Goal: Task Accomplishment & Management: Complete application form

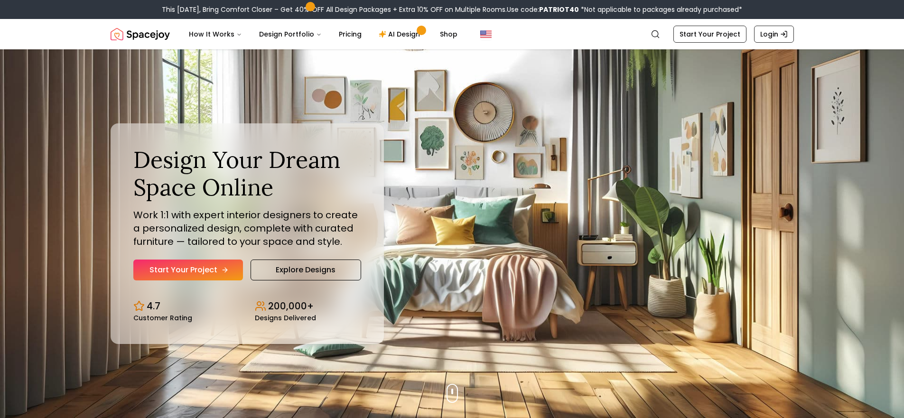
click at [210, 269] on link "Start Your Project" at bounding box center [188, 270] width 110 height 21
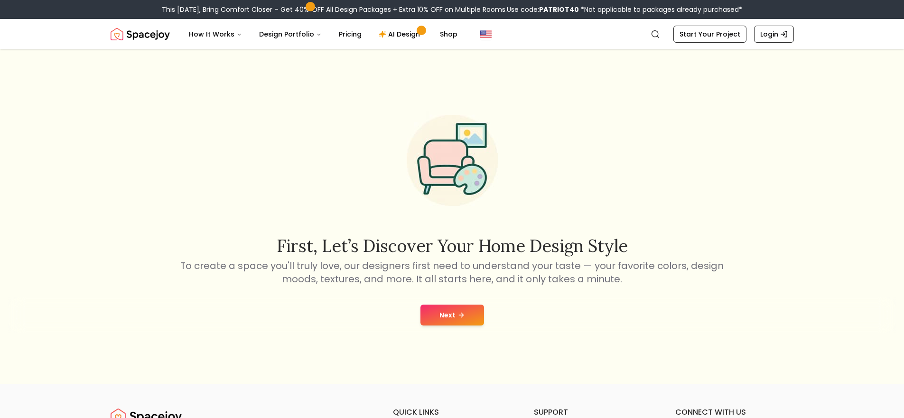
click at [460, 314] on icon at bounding box center [461, 315] width 8 height 8
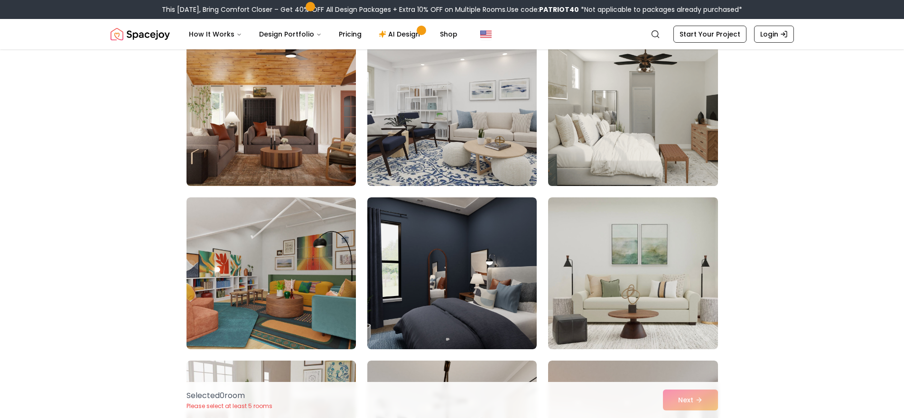
scroll to position [47, 0]
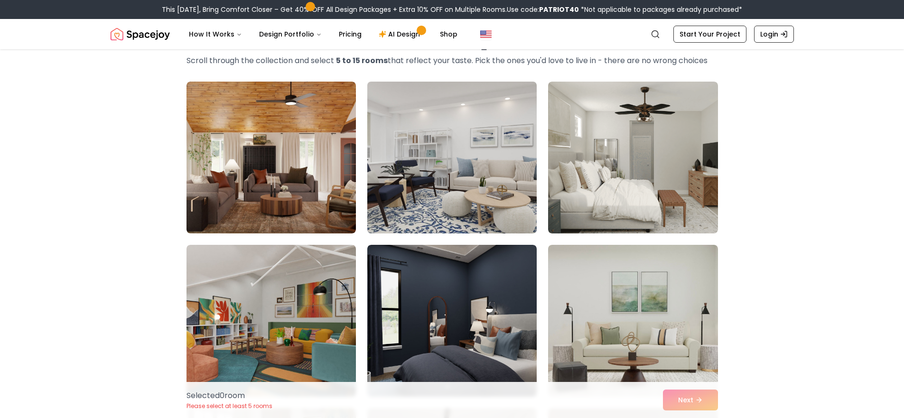
click at [477, 180] on img at bounding box center [452, 157] width 178 height 159
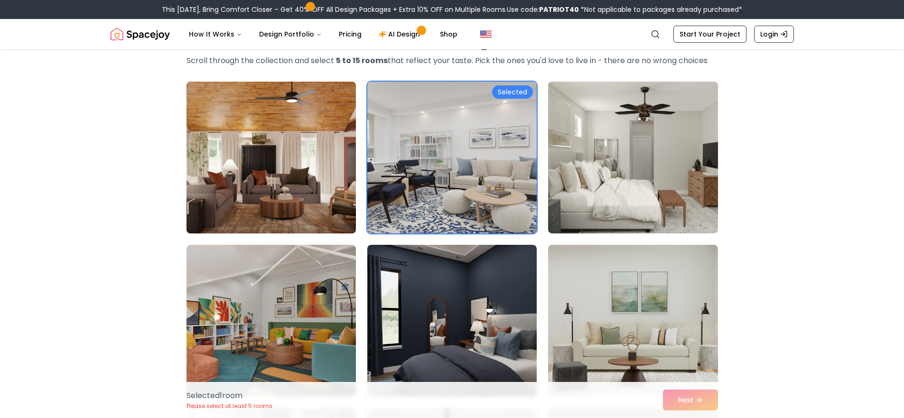
click at [296, 150] on img at bounding box center [271, 157] width 178 height 159
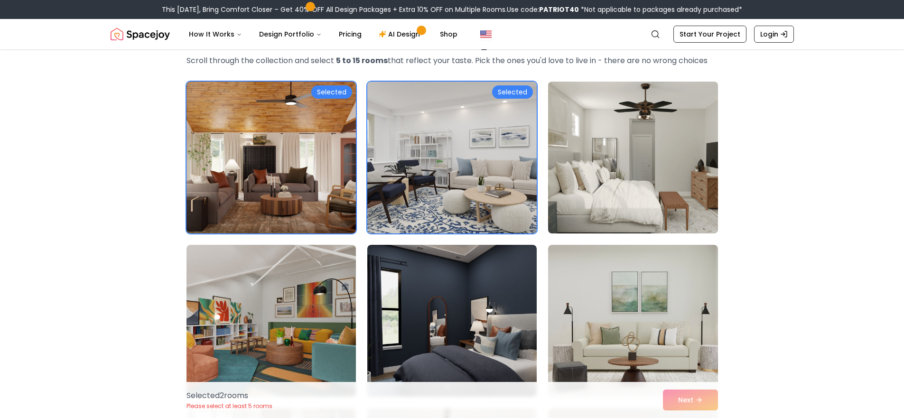
click at [652, 193] on img at bounding box center [633, 157] width 178 height 159
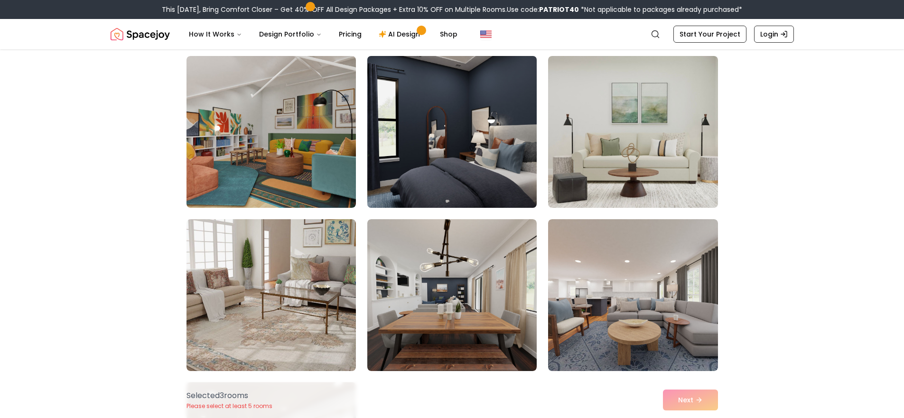
scroll to position [237, 0]
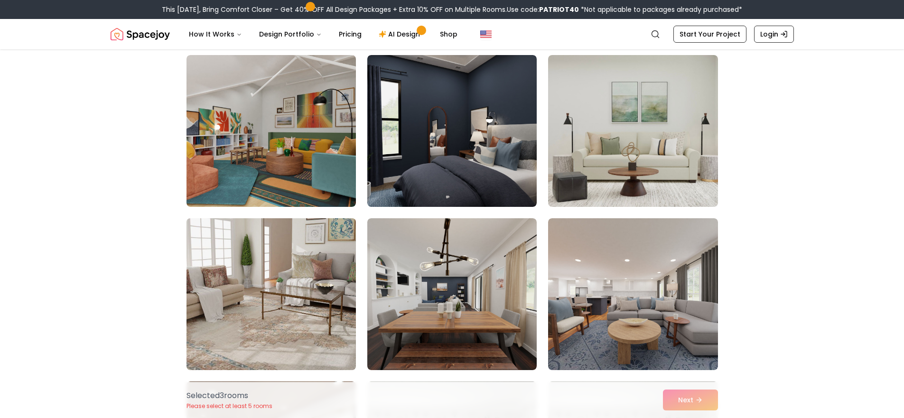
click at [292, 328] on img at bounding box center [271, 293] width 178 height 159
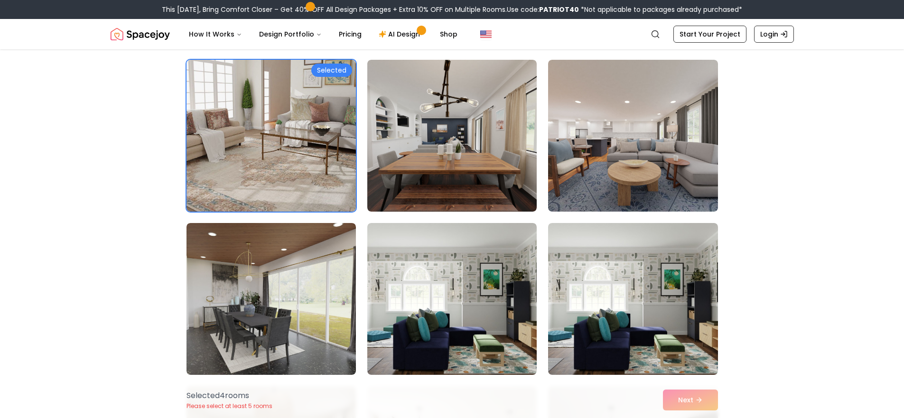
scroll to position [522, 0]
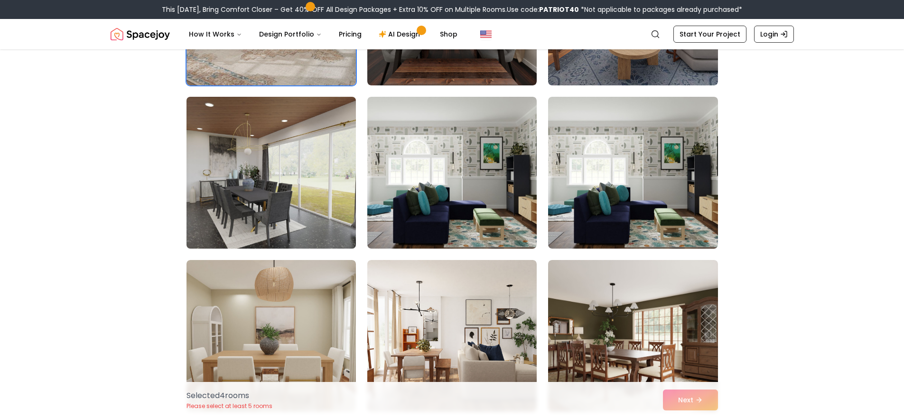
click at [260, 206] on img at bounding box center [271, 172] width 178 height 159
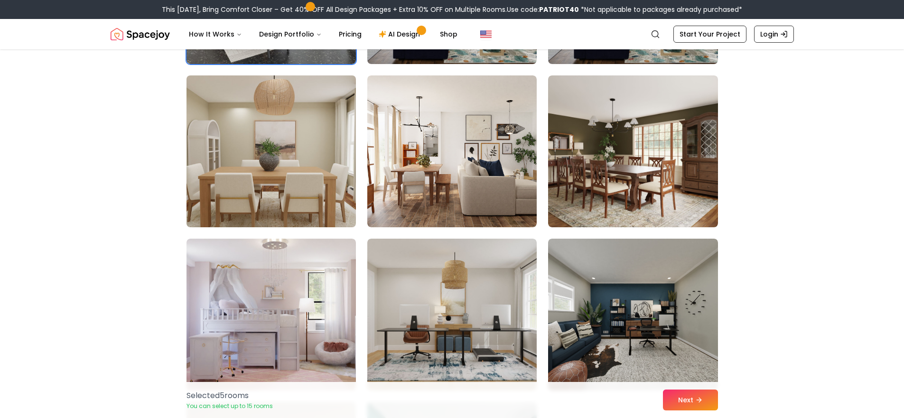
scroll to position [712, 0]
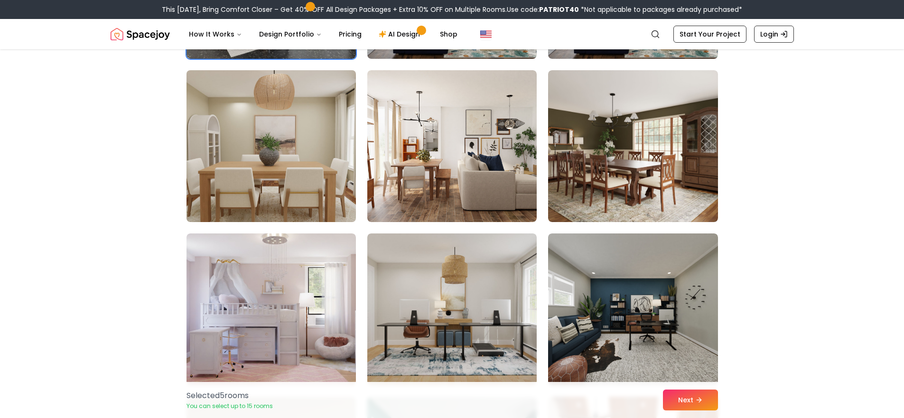
click at [250, 164] on img at bounding box center [271, 145] width 178 height 159
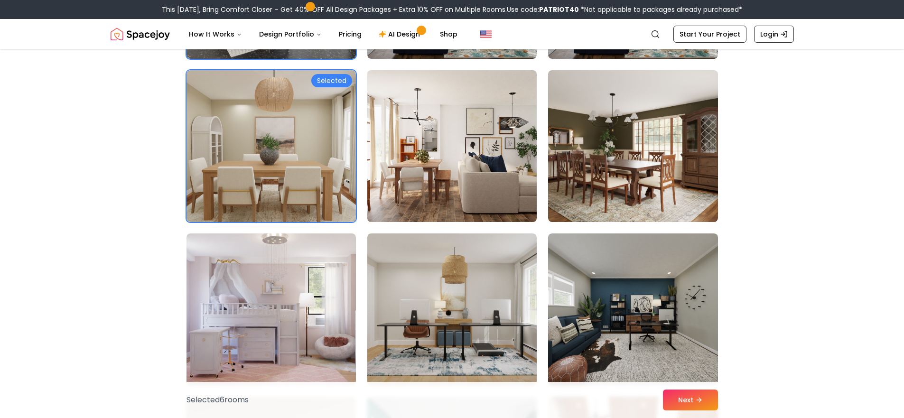
click at [465, 194] on img at bounding box center [452, 145] width 178 height 159
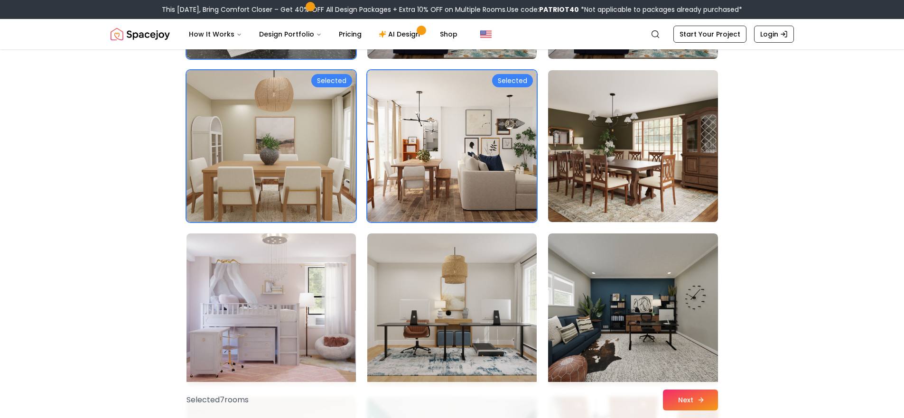
click at [693, 405] on button "Next" at bounding box center [690, 400] width 55 height 21
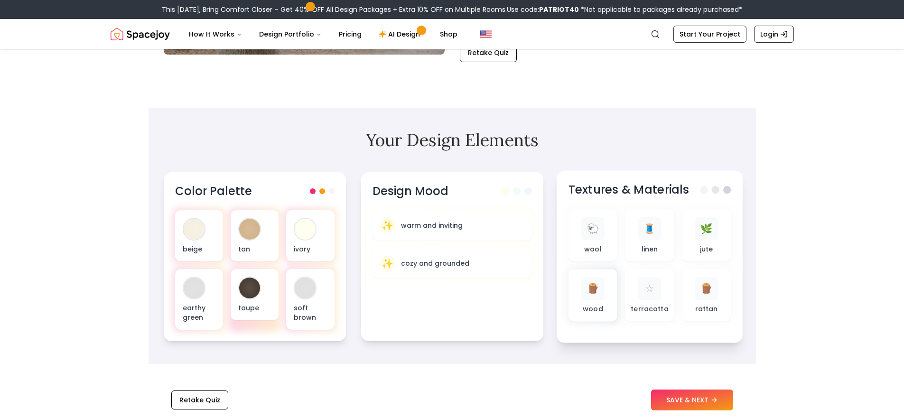
scroll to position [237, 0]
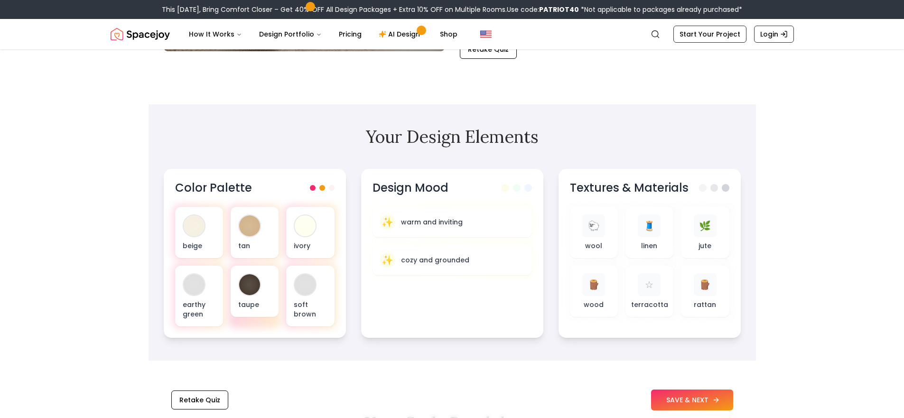
click at [695, 399] on button "SAVE & NEXT" at bounding box center [692, 400] width 82 height 21
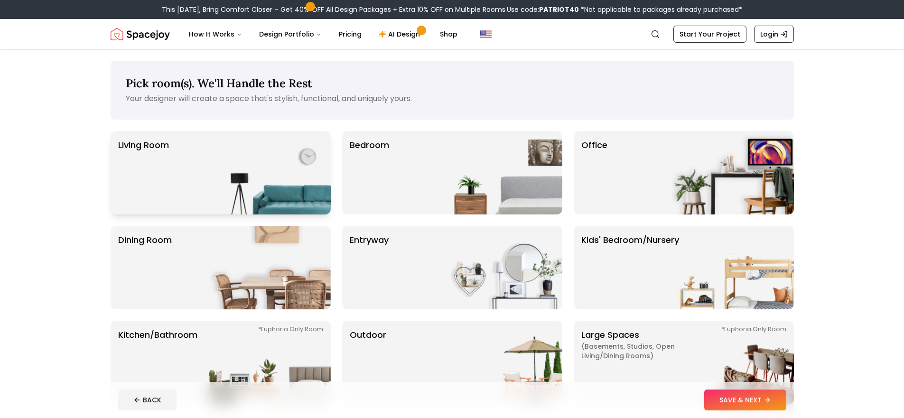
click at [222, 149] on img at bounding box center [269, 173] width 121 height 84
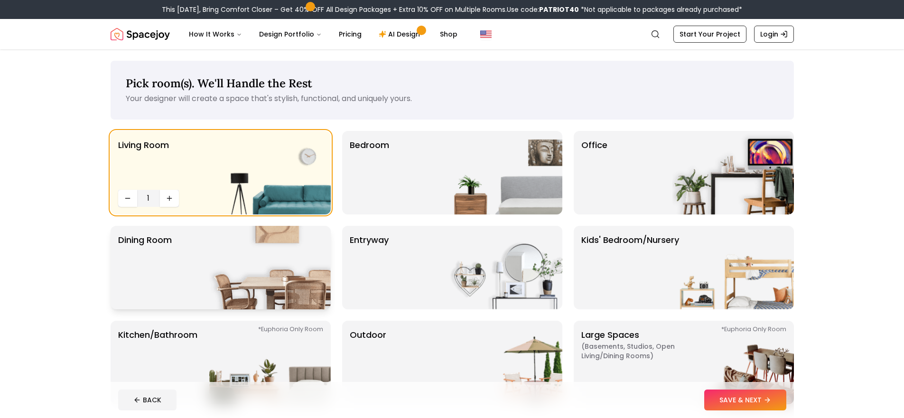
click at [207, 233] on div "Dining Room" at bounding box center [221, 268] width 220 height 84
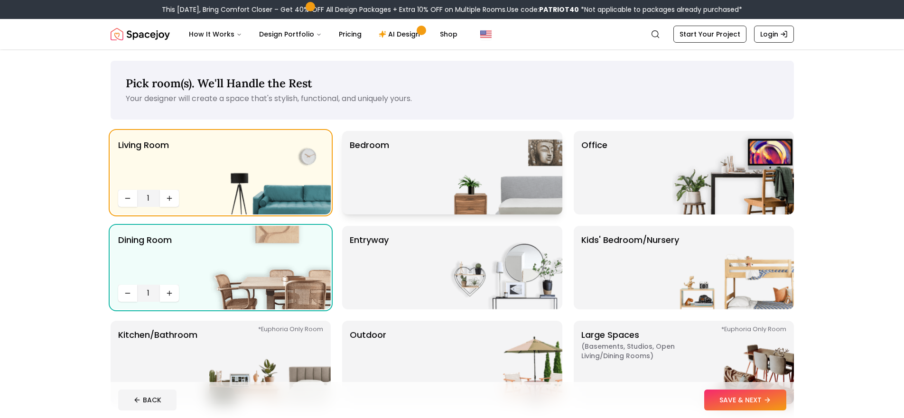
click at [347, 159] on div "Bedroom" at bounding box center [452, 173] width 220 height 84
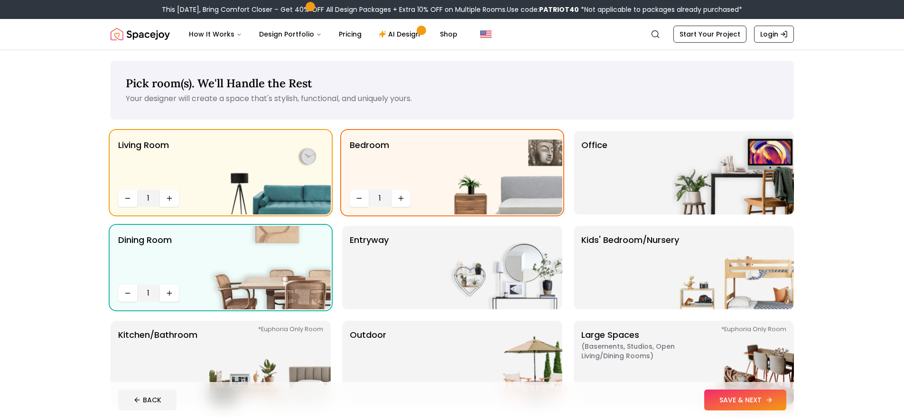
click at [757, 398] on button "SAVE & NEXT" at bounding box center [745, 400] width 82 height 21
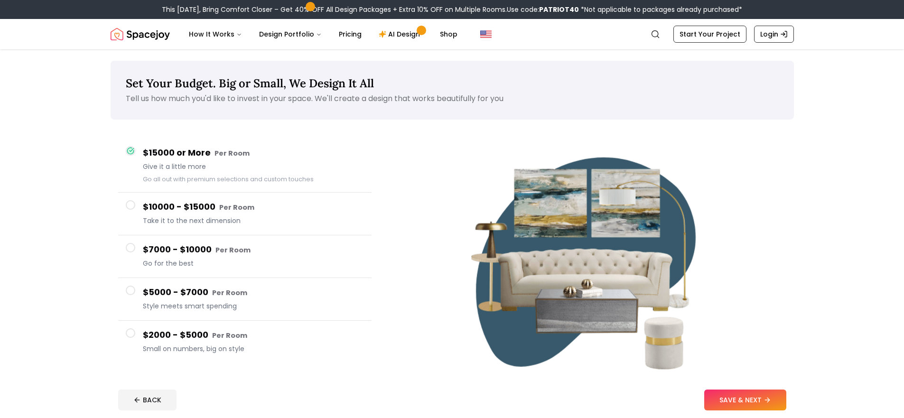
click at [124, 319] on button "$5000 - $7000 Per Room Style meets smart spending" at bounding box center [244, 299] width 253 height 43
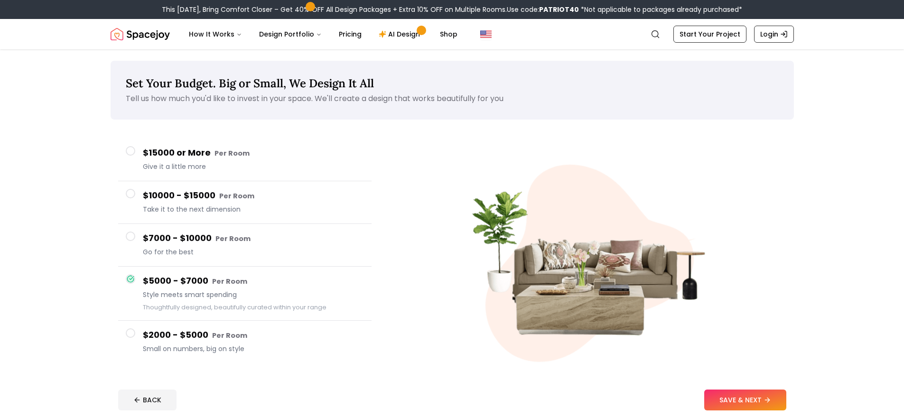
click at [130, 332] on span at bounding box center [130, 332] width 9 height 9
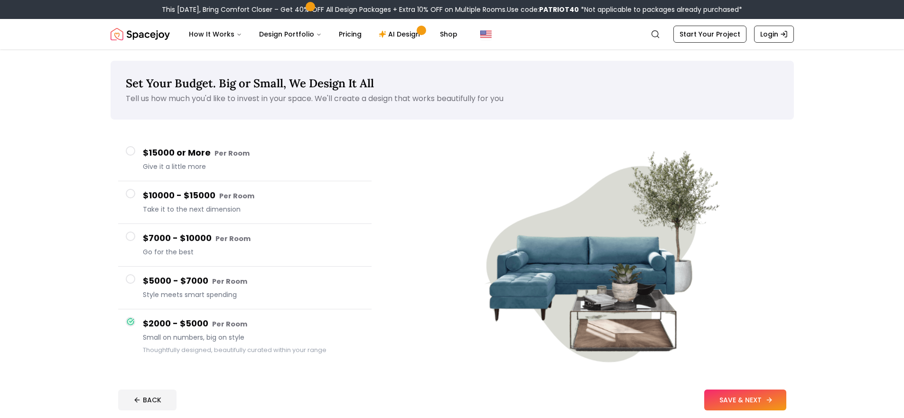
click at [754, 397] on button "SAVE & NEXT" at bounding box center [745, 400] width 82 height 21
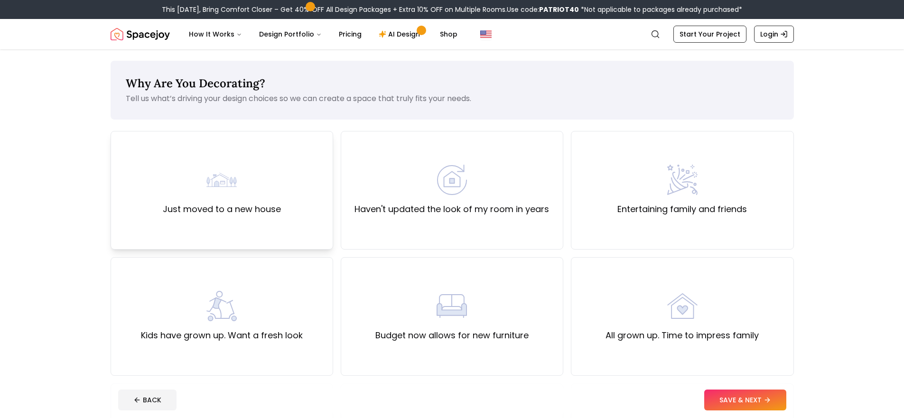
click at [269, 216] on div "Just moved to a new house" at bounding box center [222, 190] width 223 height 119
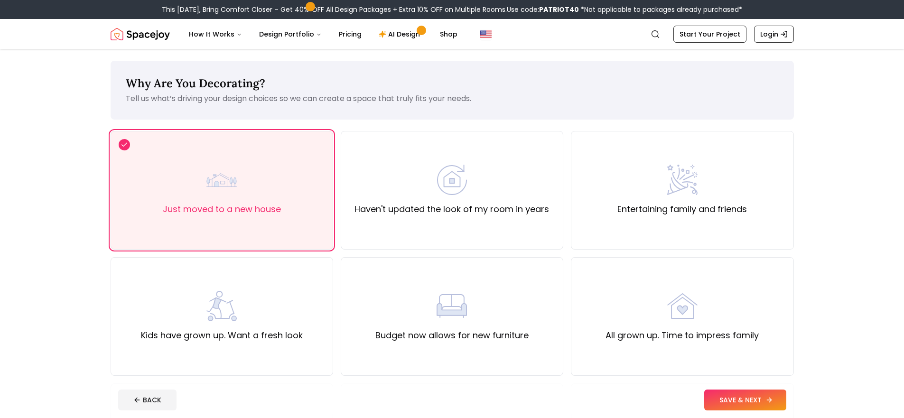
click at [727, 395] on button "SAVE & NEXT" at bounding box center [745, 400] width 82 height 21
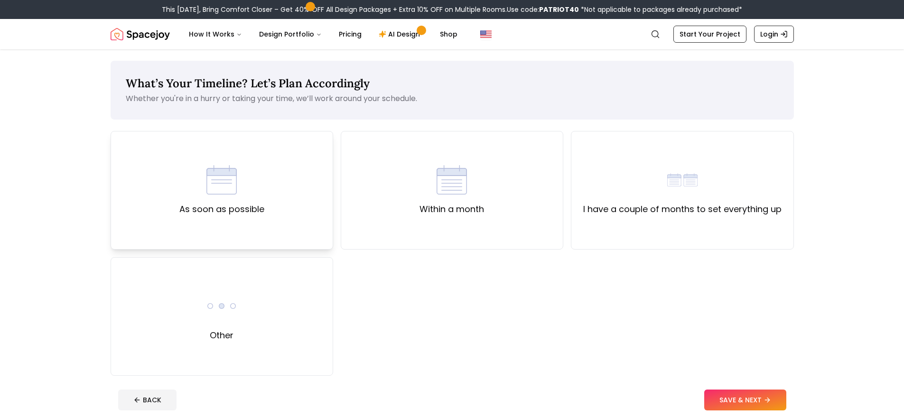
click at [258, 178] on div "As soon as possible" at bounding box center [221, 190] width 85 height 51
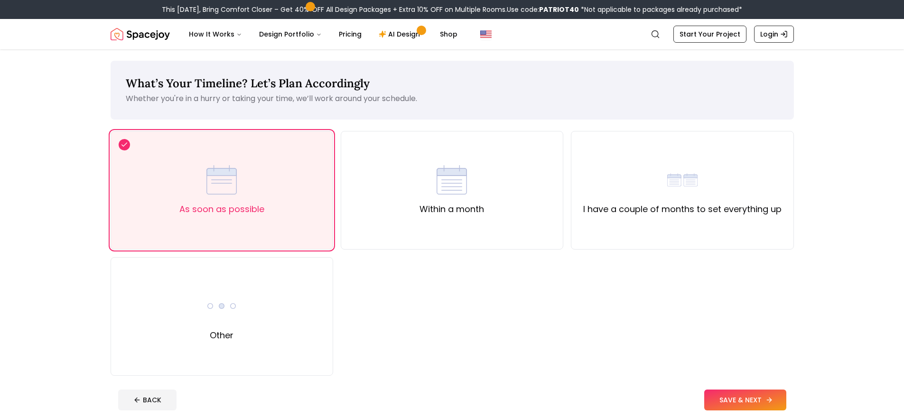
click at [750, 400] on button "SAVE & NEXT" at bounding box center [745, 400] width 82 height 21
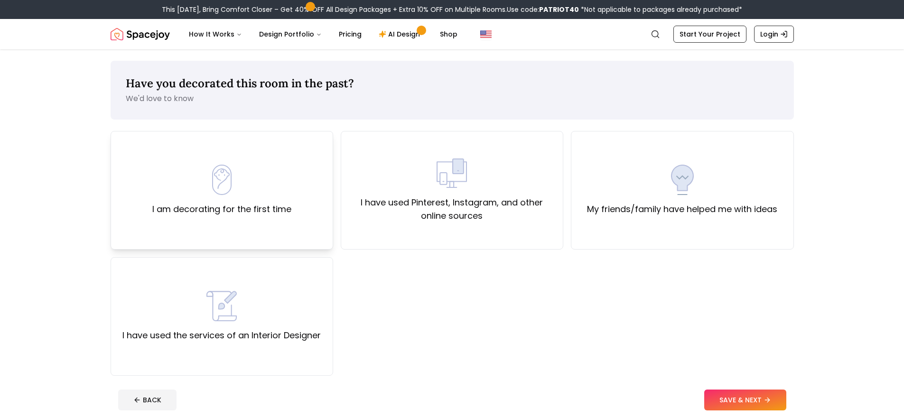
click at [301, 188] on div "I am decorating for the first time" at bounding box center [222, 190] width 223 height 119
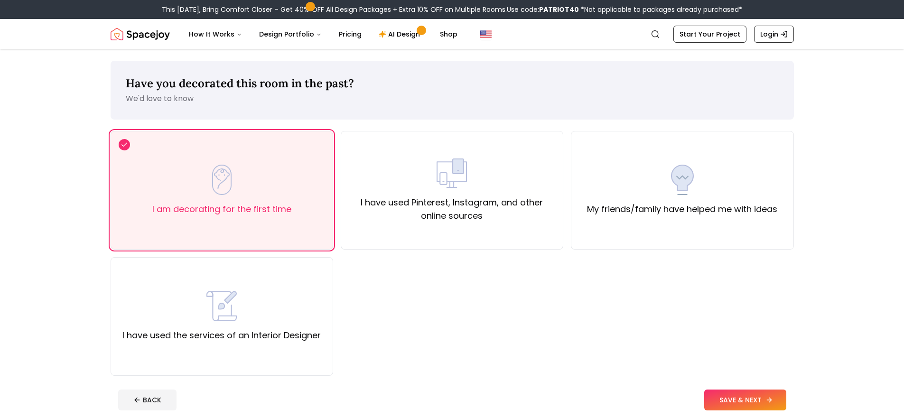
click at [729, 402] on button "SAVE & NEXT" at bounding box center [745, 400] width 82 height 21
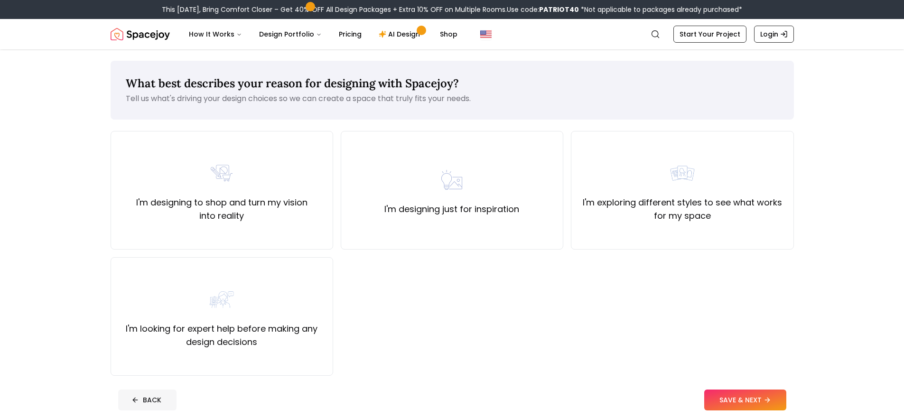
click at [136, 401] on icon at bounding box center [135, 400] width 8 height 8
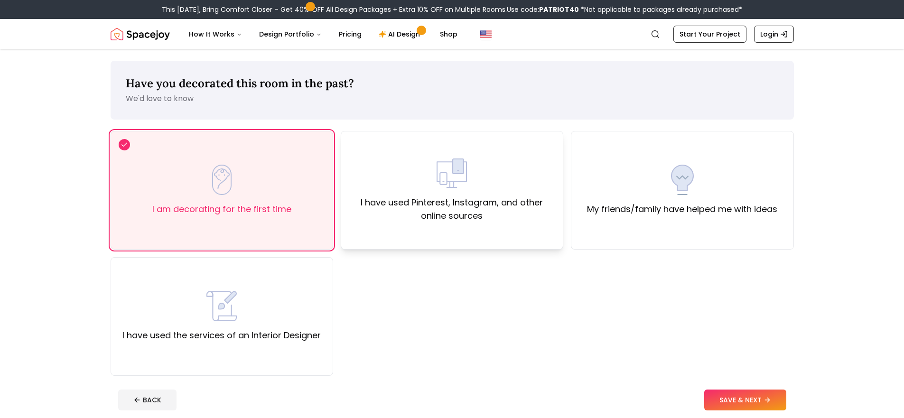
click at [432, 232] on div "I have used Pinterest, Instagram, and other online sources" at bounding box center [452, 190] width 223 height 119
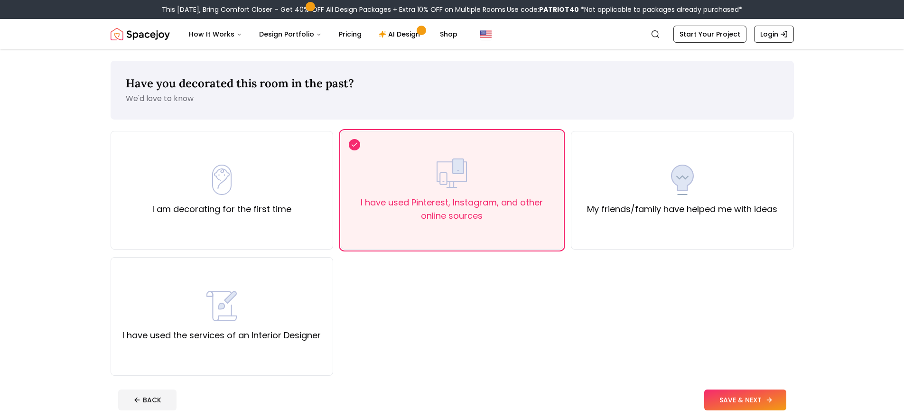
click at [744, 398] on button "SAVE & NEXT" at bounding box center [745, 400] width 82 height 21
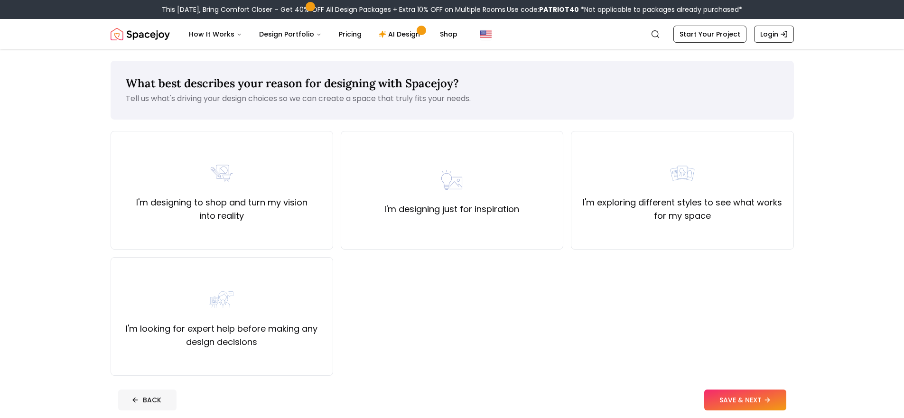
click at [125, 391] on button "BACK" at bounding box center [147, 400] width 58 height 21
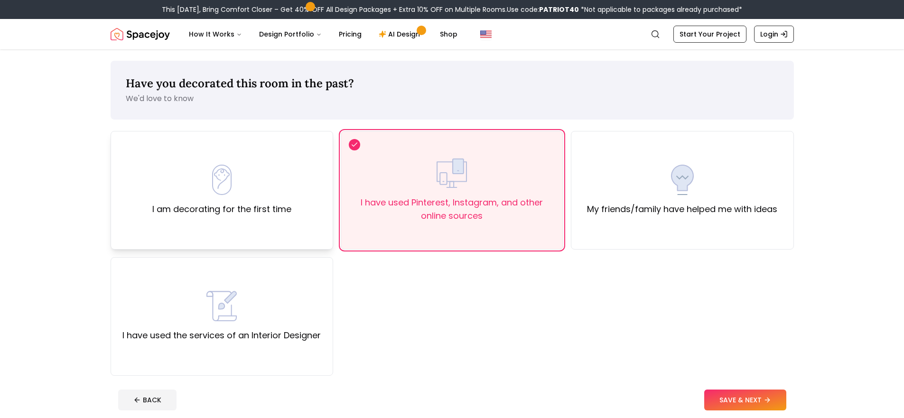
click at [154, 187] on div "I am decorating for the first time" at bounding box center [221, 190] width 139 height 51
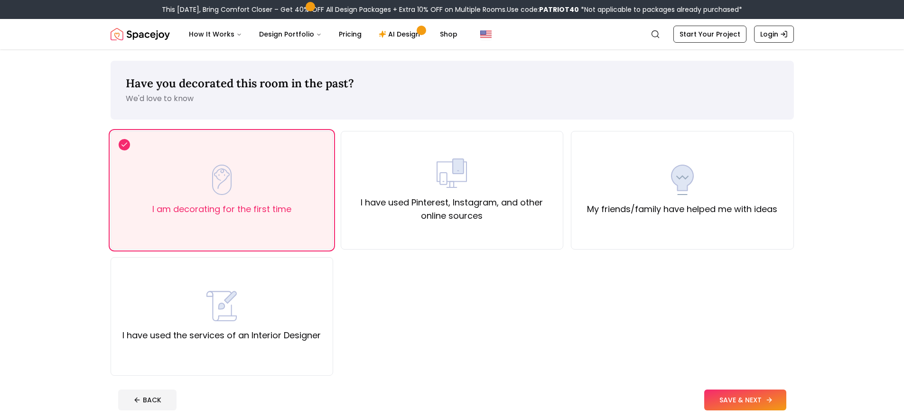
click at [720, 400] on button "SAVE & NEXT" at bounding box center [745, 400] width 82 height 21
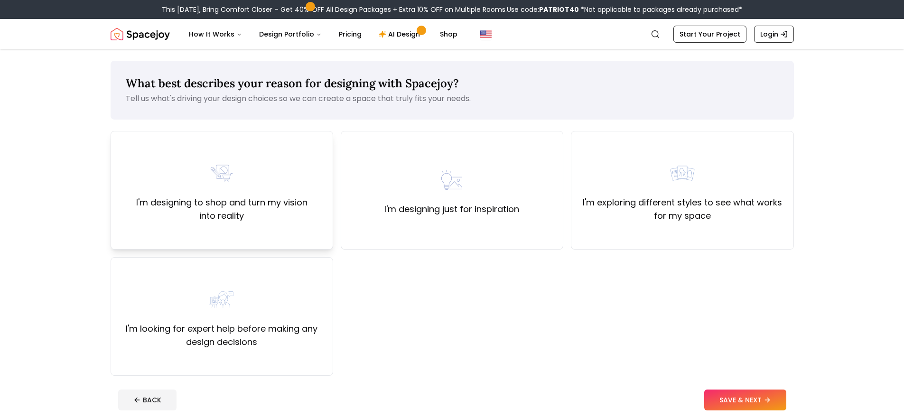
click at [288, 186] on div "I'm designing to shop and turn my vision into reality" at bounding box center [222, 190] width 206 height 65
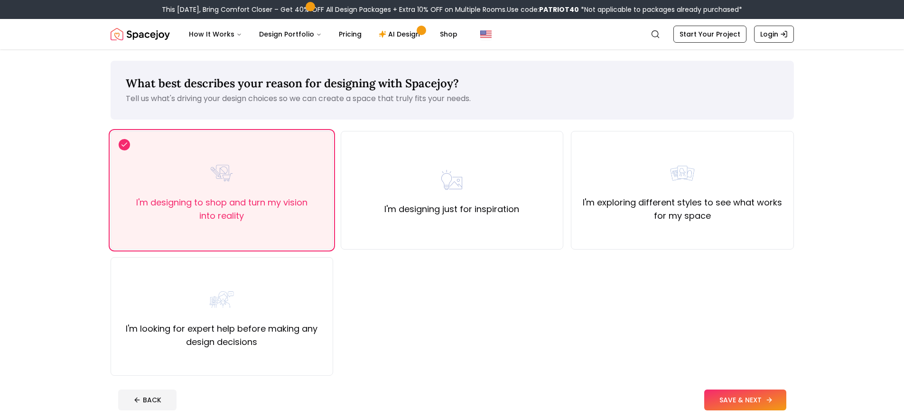
click at [726, 398] on button "SAVE & NEXT" at bounding box center [745, 400] width 82 height 21
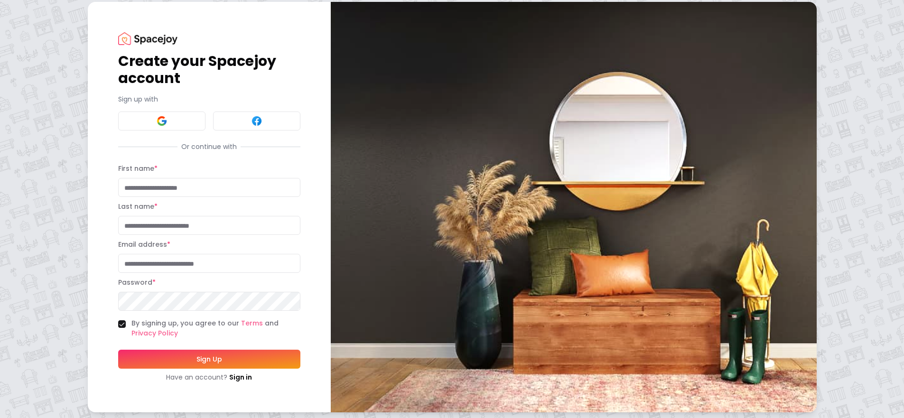
scroll to position [8, 0]
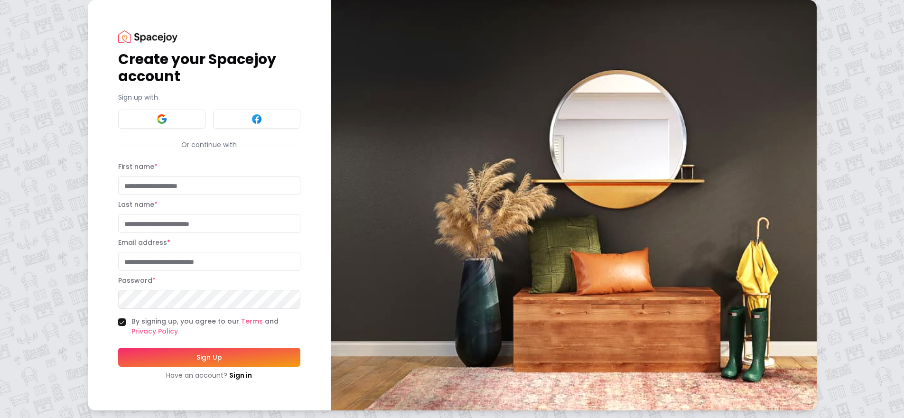
click at [227, 182] on input "First name *" at bounding box center [209, 185] width 182 height 19
type input "*****"
type input "******"
type input "**********"
click at [118, 348] on button "Sign Up" at bounding box center [209, 357] width 182 height 19
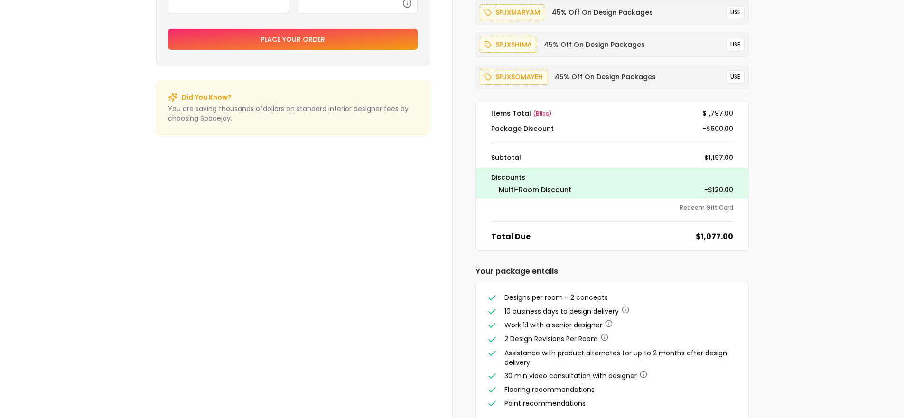
scroll to position [353, 0]
